Goal: Find specific page/section: Find specific page/section

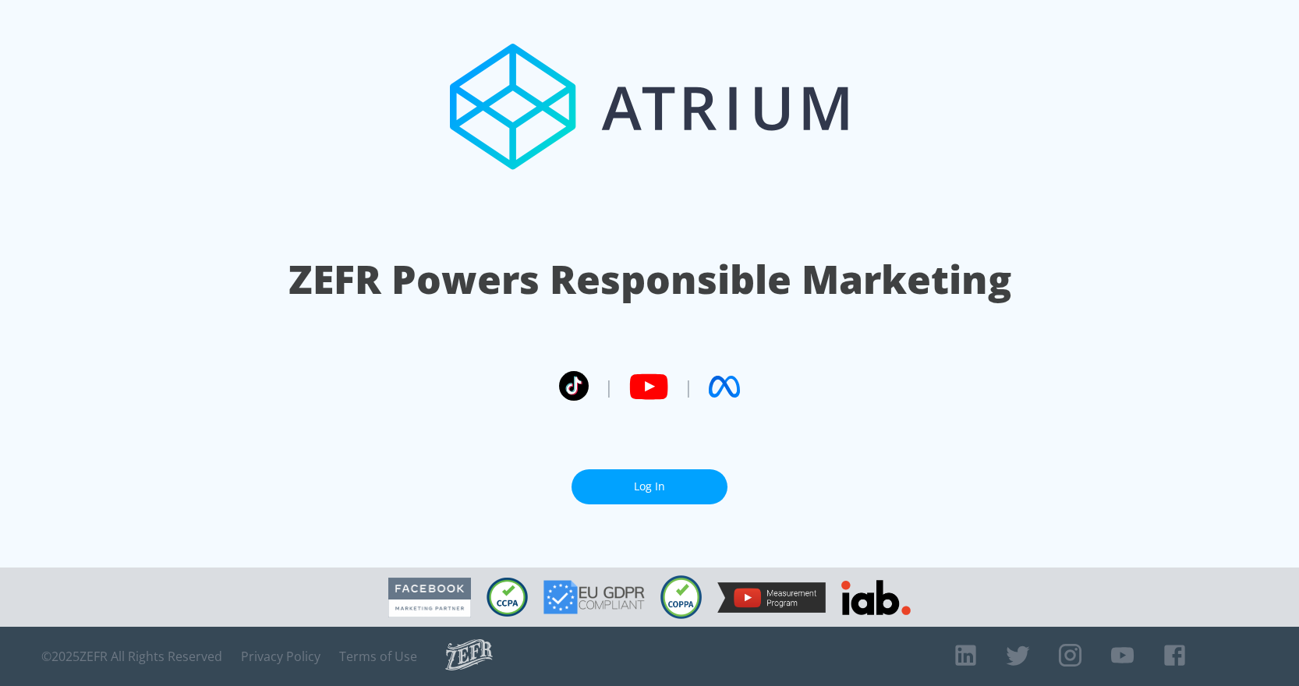
click at [649, 474] on link "Log In" at bounding box center [649, 486] width 156 height 35
click at [646, 490] on link "Log In" at bounding box center [649, 486] width 156 height 35
click at [648, 475] on link "Log In" at bounding box center [649, 486] width 156 height 35
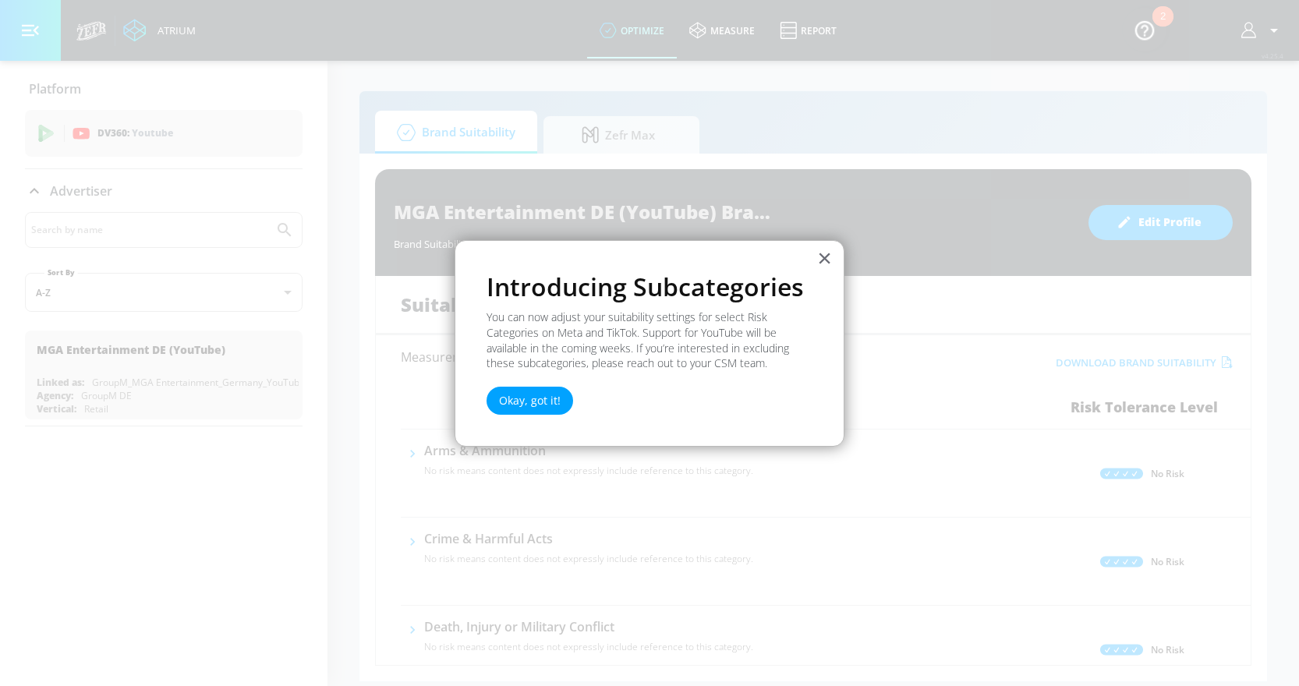
click at [516, 400] on button "Okay, got it!" at bounding box center [529, 401] width 87 height 28
click at [825, 256] on button "×" at bounding box center [824, 258] width 15 height 25
click at [522, 395] on button "Okay, got it!" at bounding box center [529, 401] width 87 height 28
click at [821, 253] on button "×" at bounding box center [824, 258] width 15 height 25
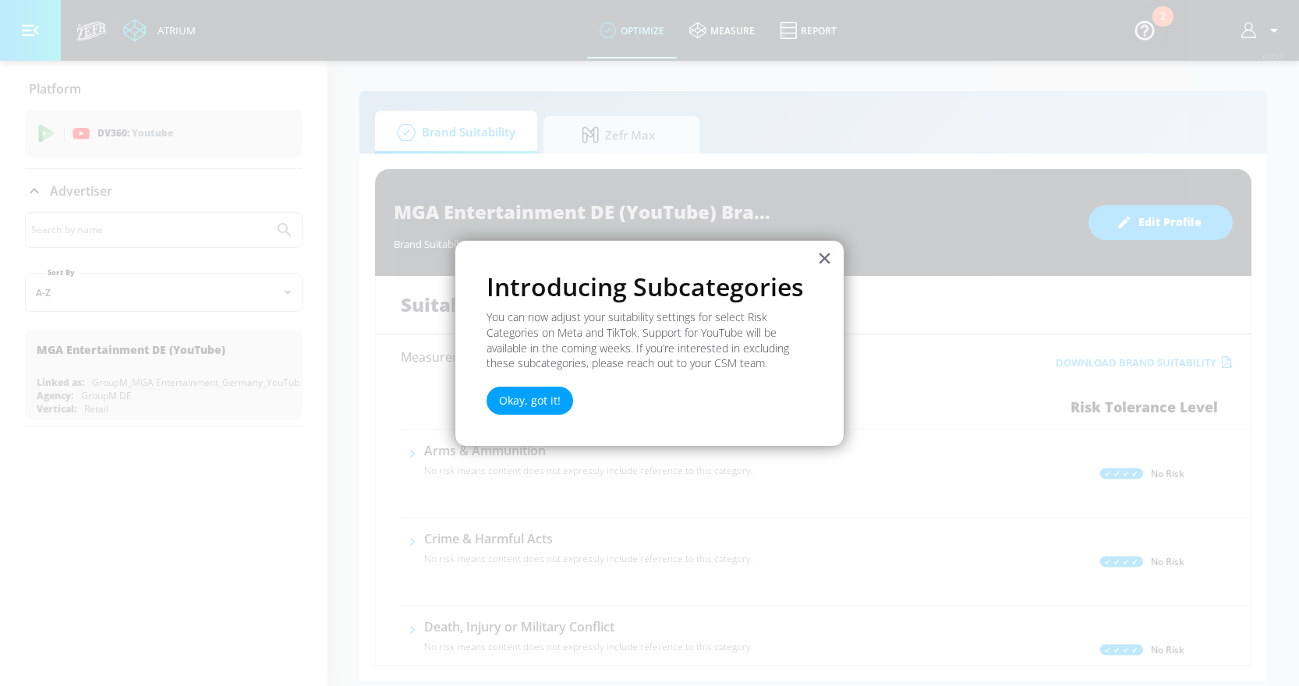
click at [821, 253] on button "×" at bounding box center [824, 258] width 15 height 25
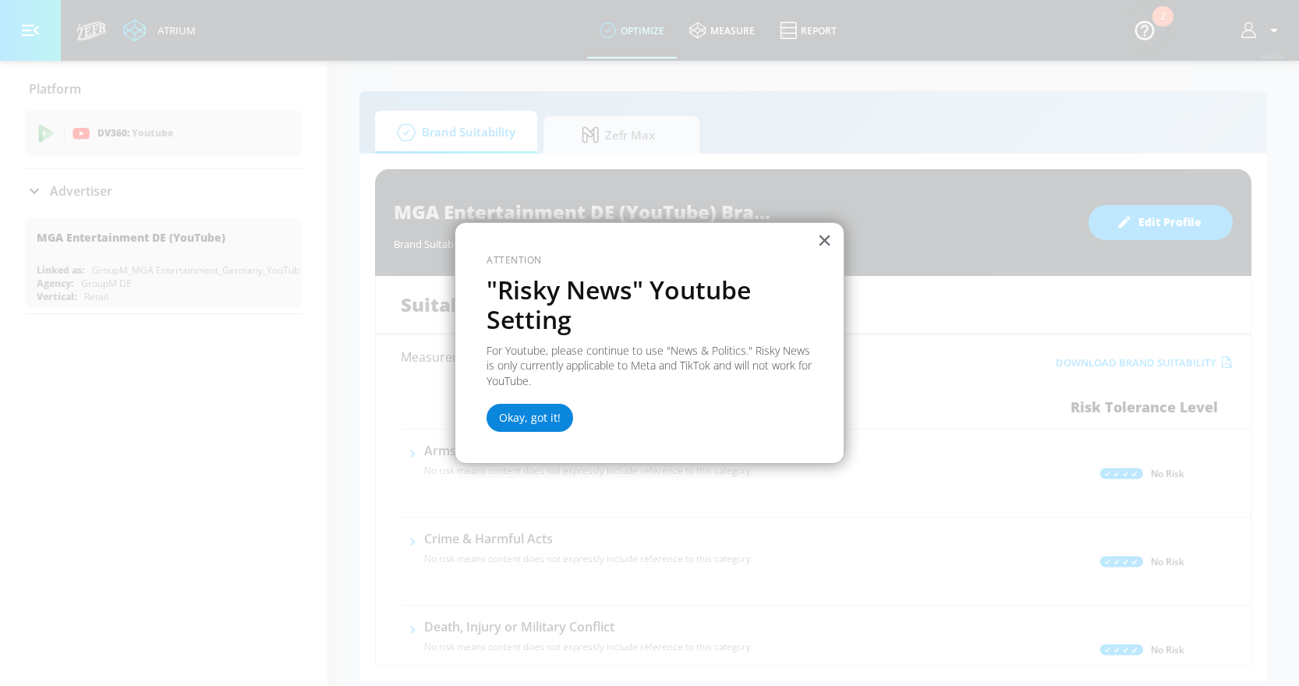
click at [512, 414] on button "Okay, got it!" at bounding box center [529, 418] width 87 height 28
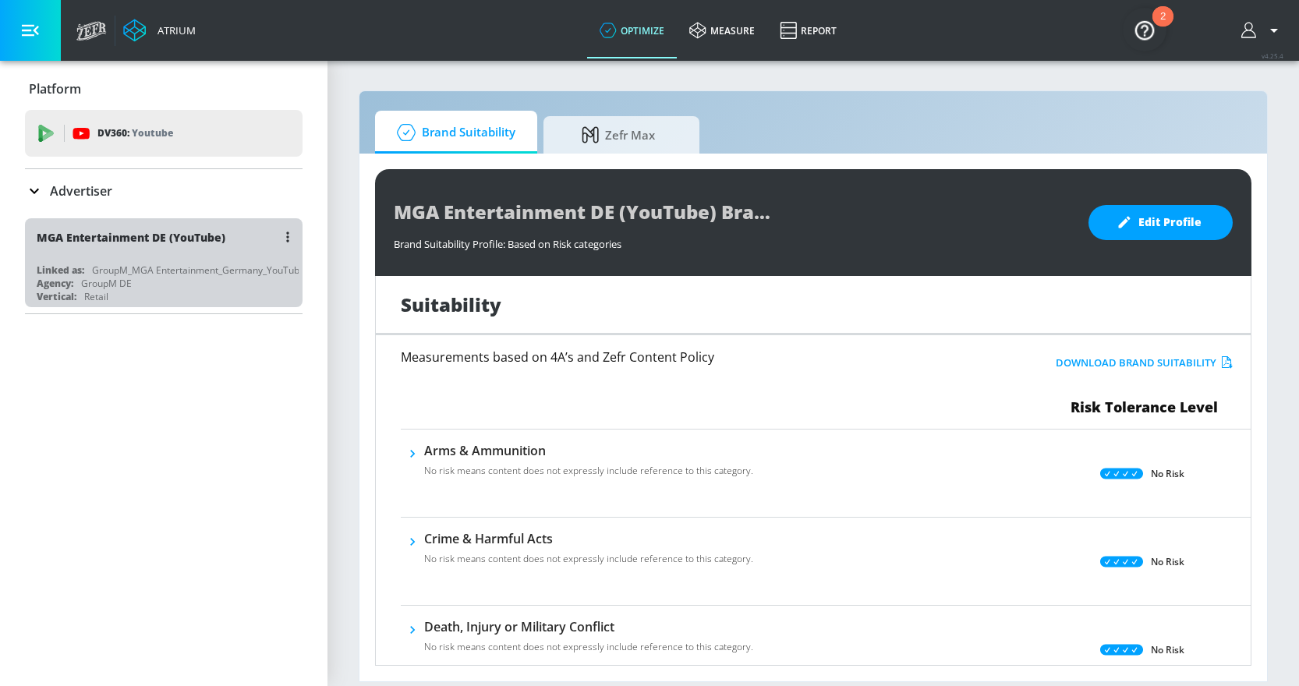
click at [186, 242] on div "MGA Entertainment DE (YouTube)" at bounding box center [131, 237] width 189 height 15
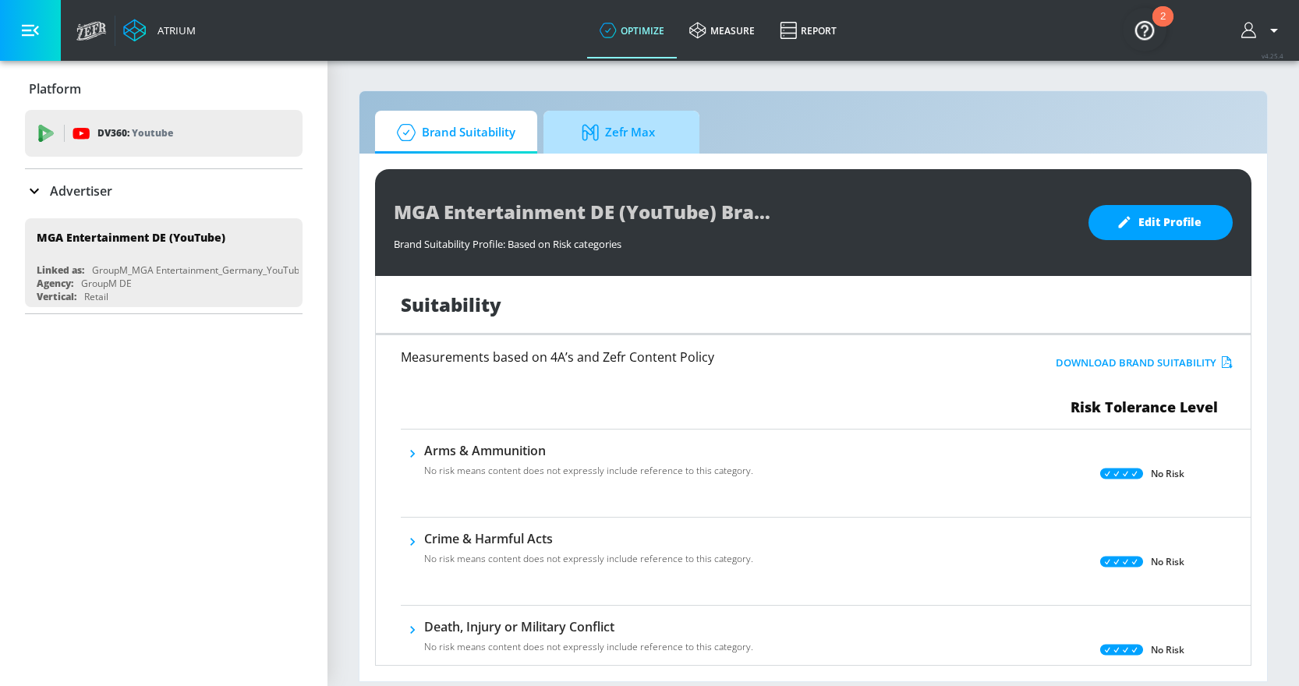
click at [642, 140] on span "Zefr Max" at bounding box center [618, 132] width 118 height 37
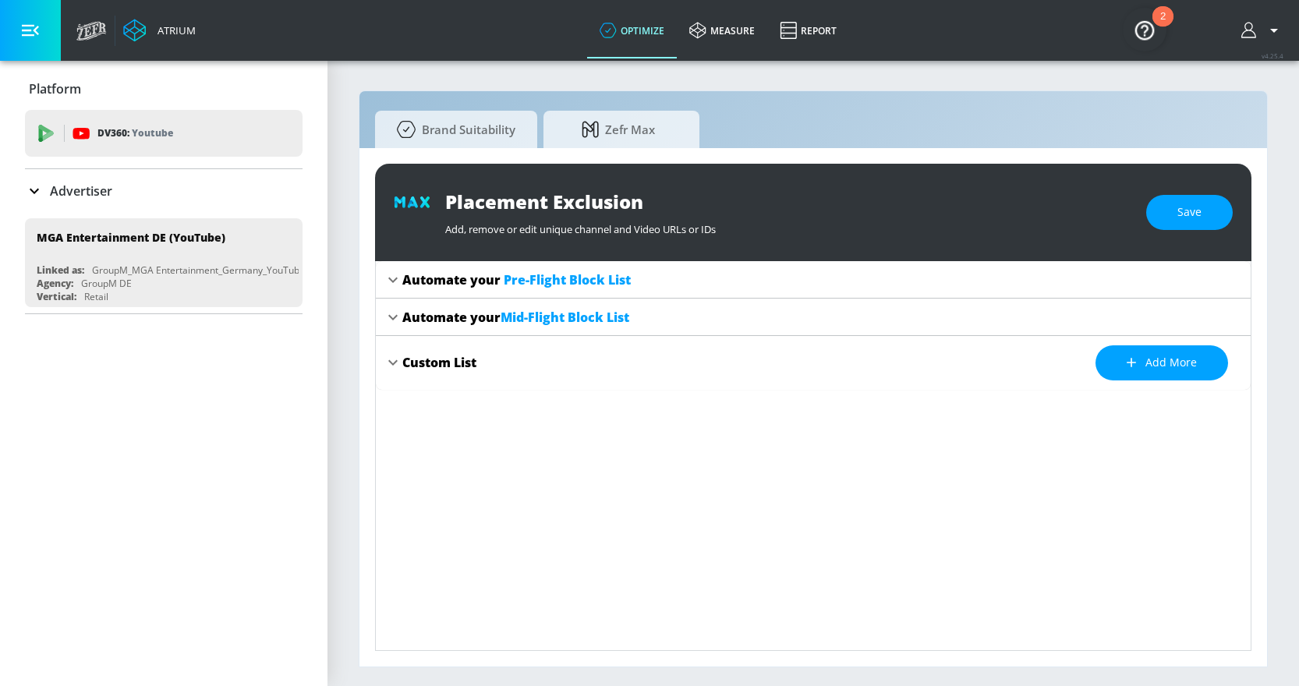
click at [389, 283] on icon at bounding box center [393, 279] width 19 height 19
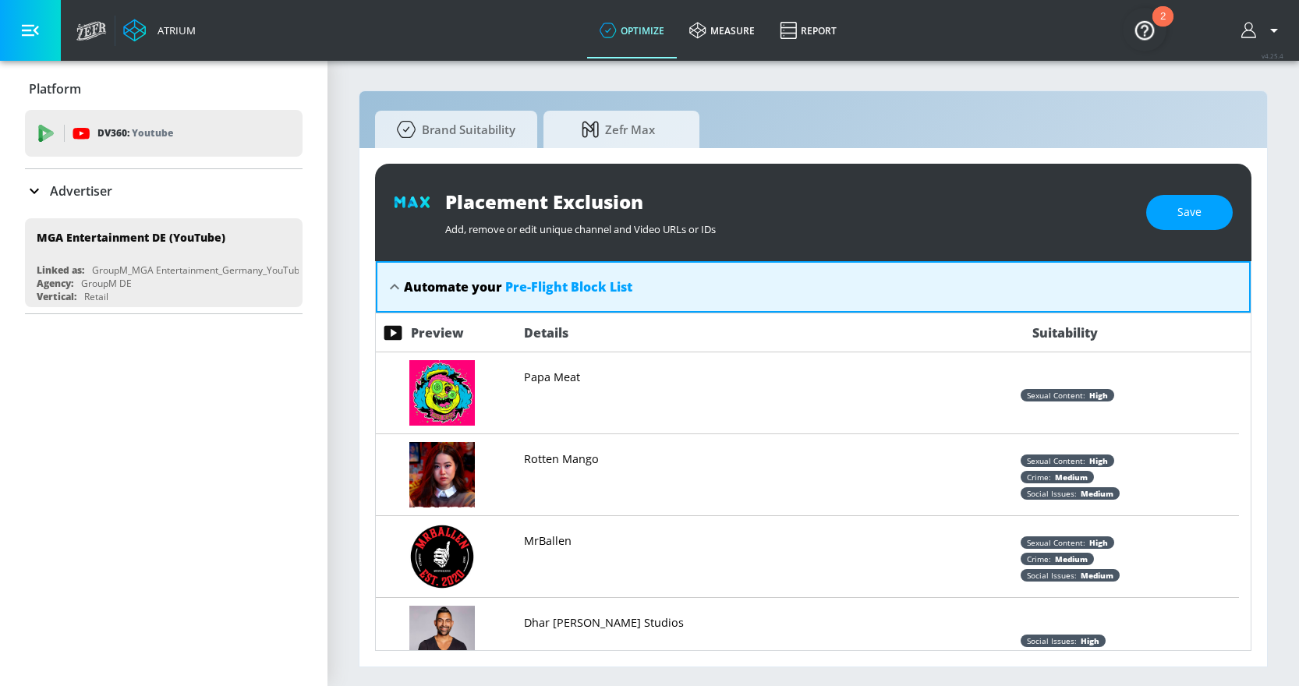
click at [389, 283] on icon at bounding box center [394, 287] width 19 height 19
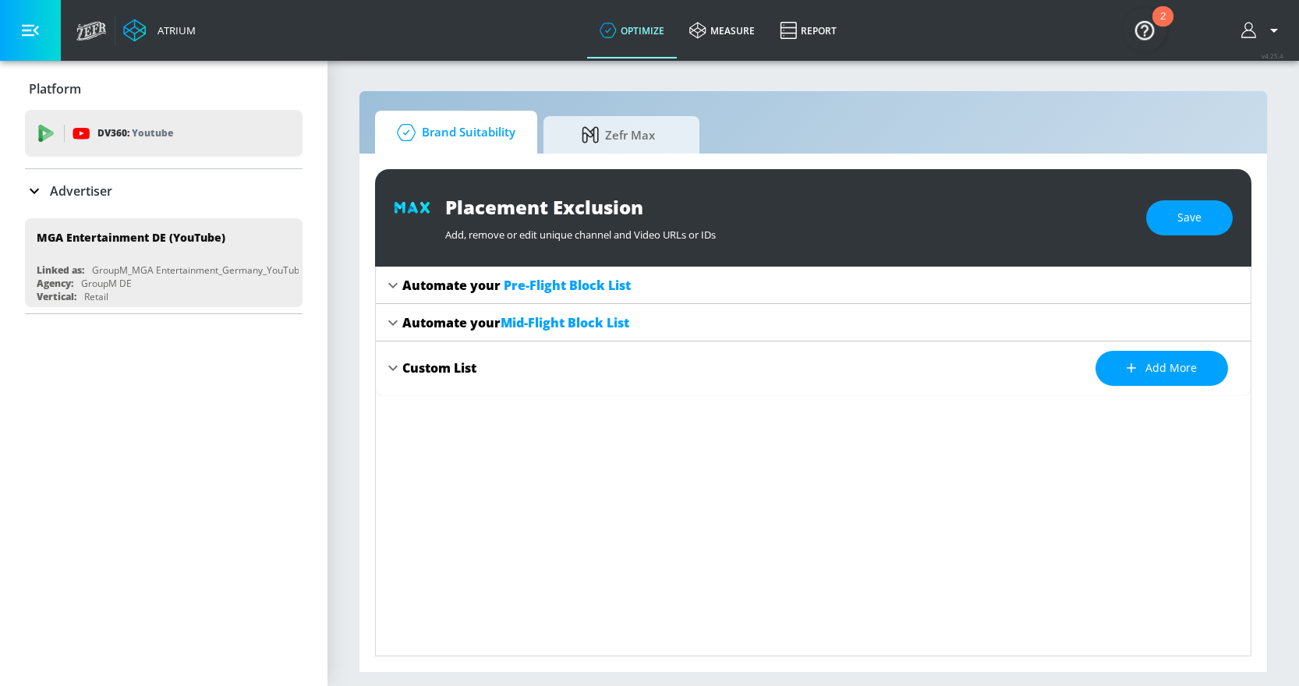
click at [473, 135] on span "Brand Suitability" at bounding box center [453, 132] width 125 height 37
